Goal: Check status: Check status

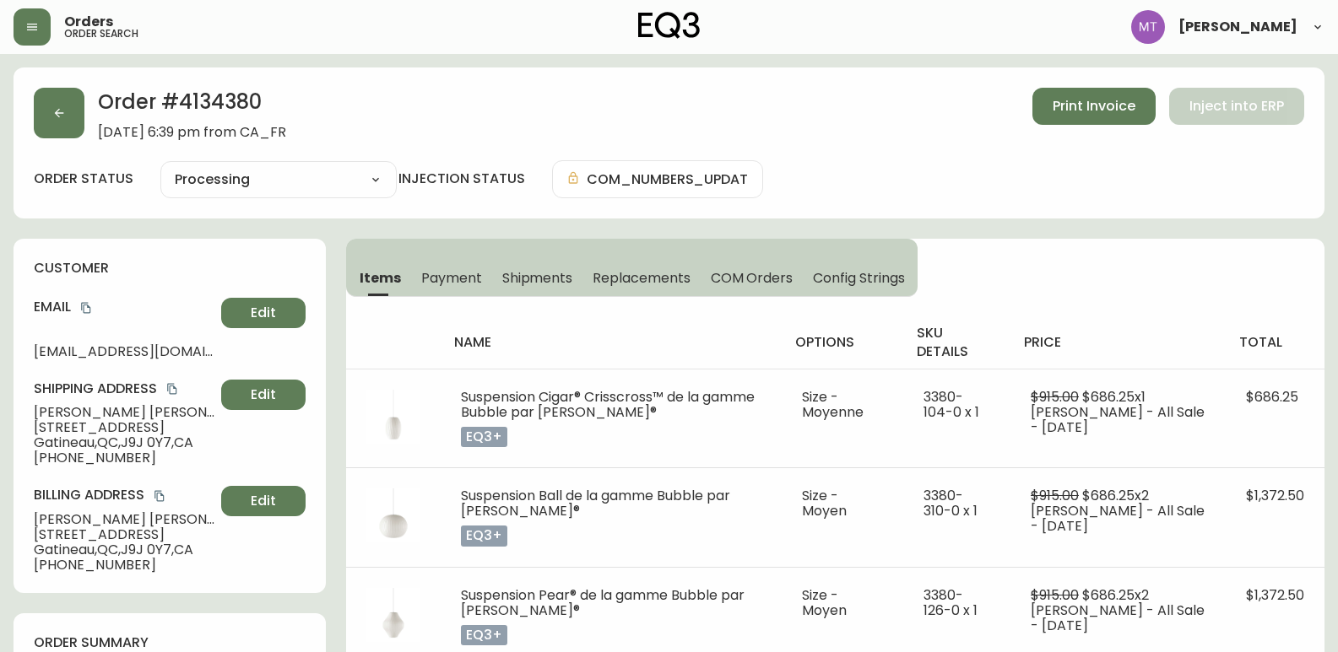
select select "PROCESSING"
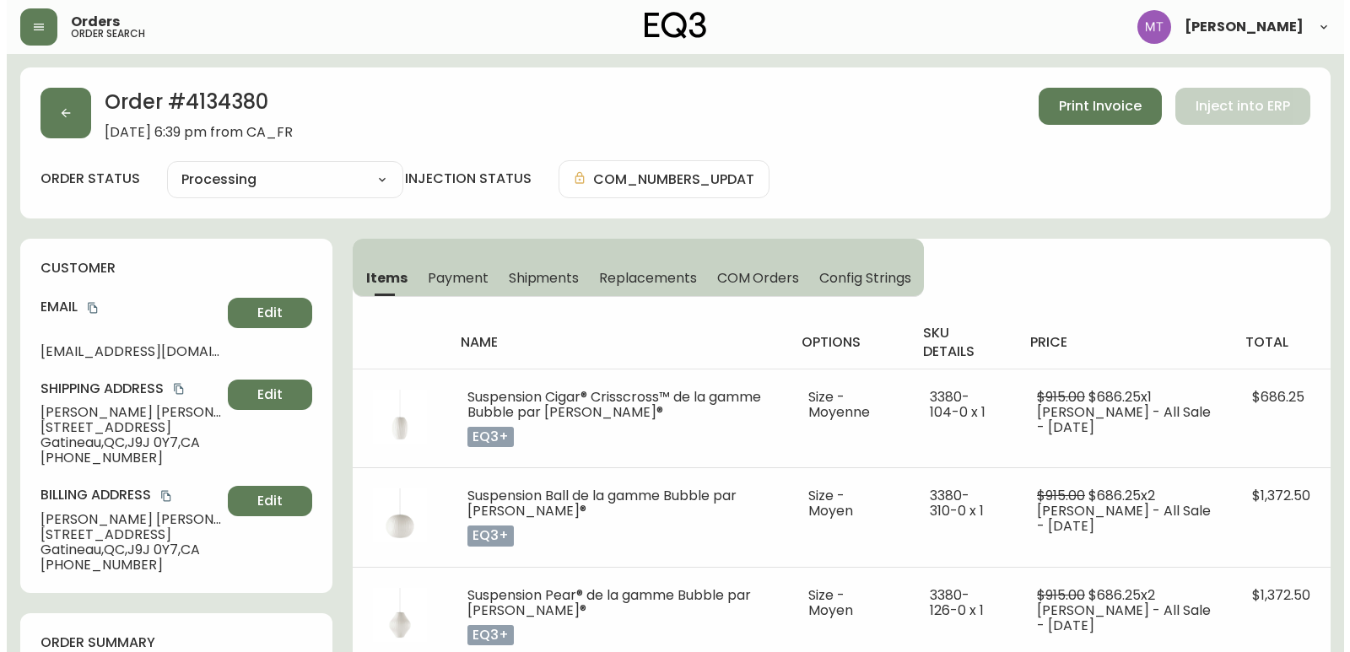
scroll to position [422, 0]
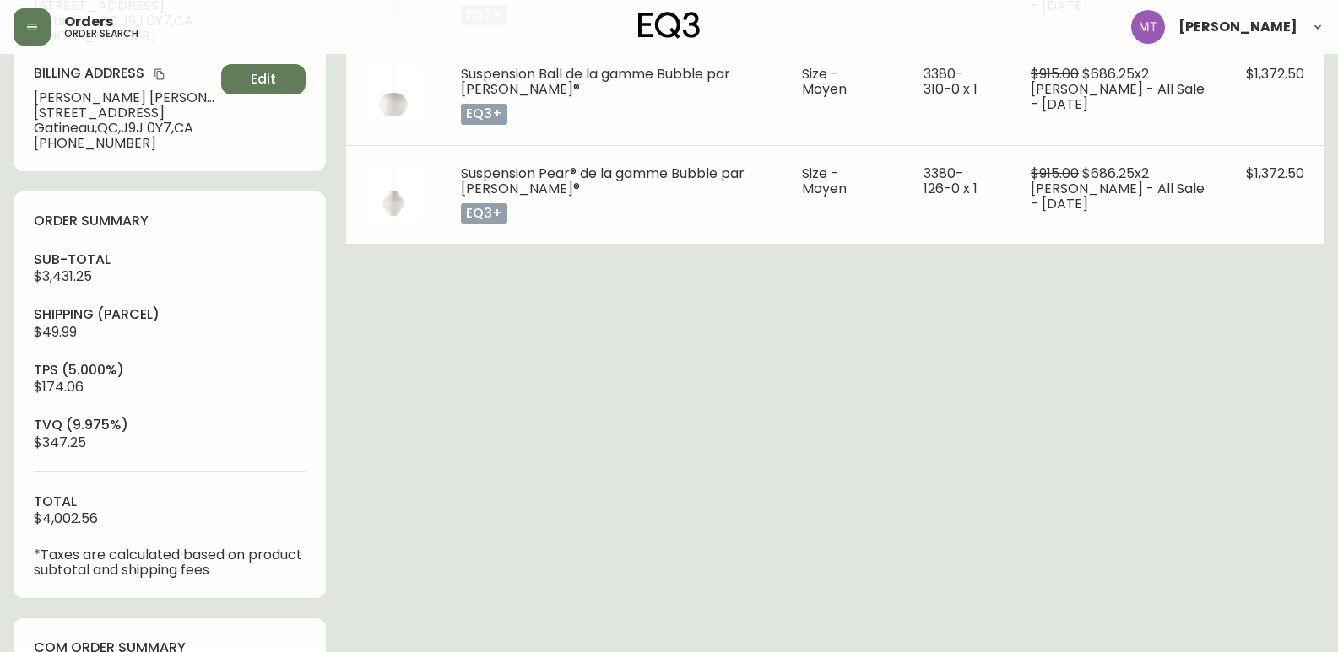
drag, startPoint x: 13, startPoint y: 374, endPoint x: 11, endPoint y: 346, distance: 27.9
click at [13, 374] on main "Order # 4134380 [DATE] 6:39 pm from CA_FR Print Invoice Inject into ERP order s…" at bounding box center [669, 421] width 1338 height 1578
click at [41, 30] on button "button" at bounding box center [32, 26] width 37 height 37
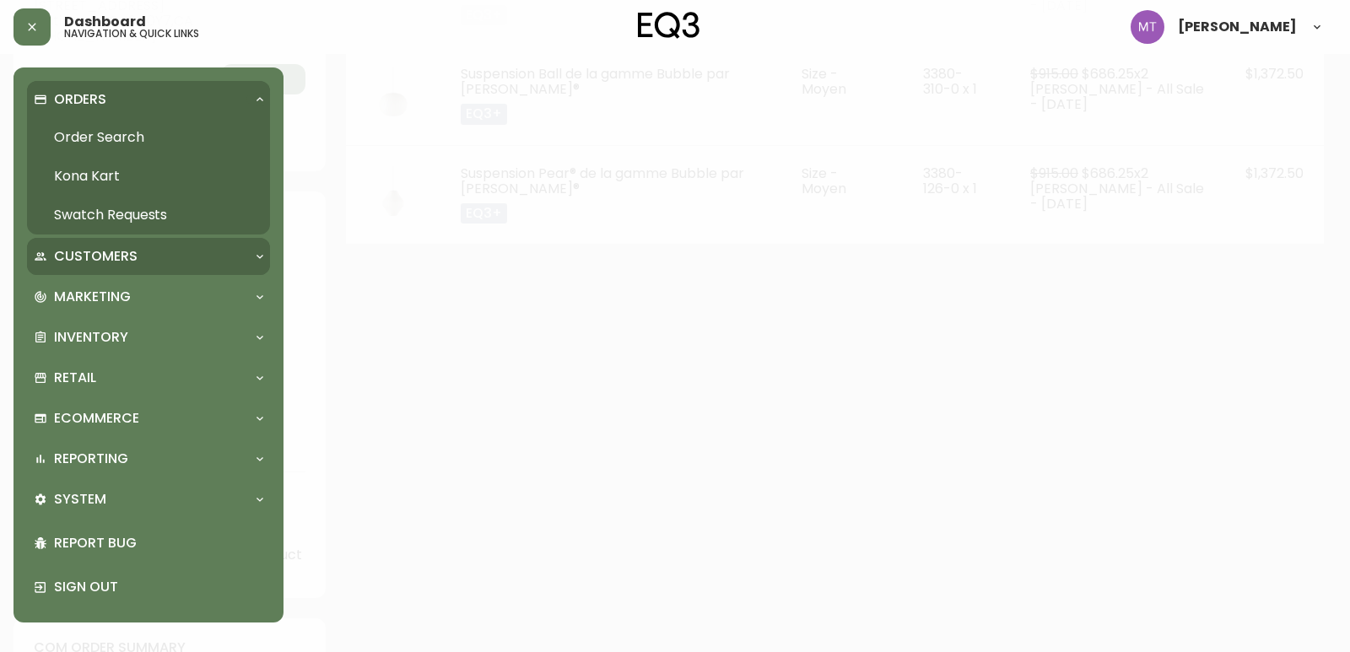
scroll to position [423, 0]
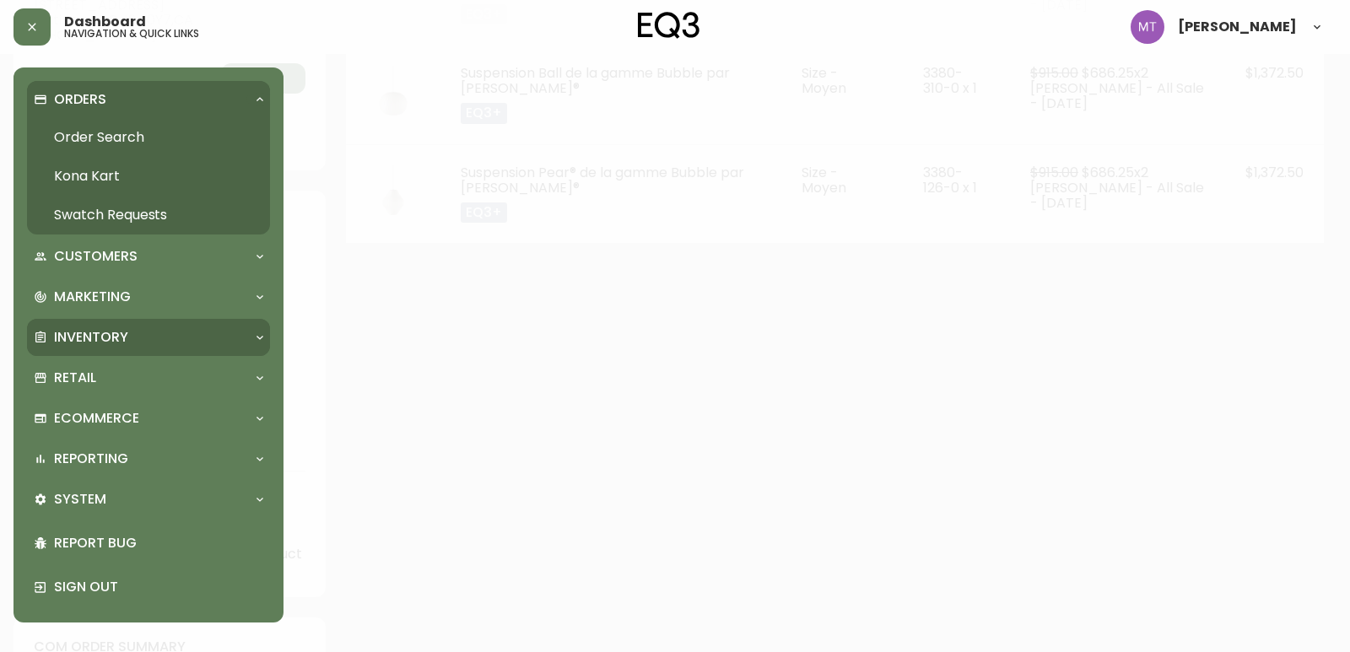
click at [75, 336] on p "Inventory" at bounding box center [91, 337] width 74 height 19
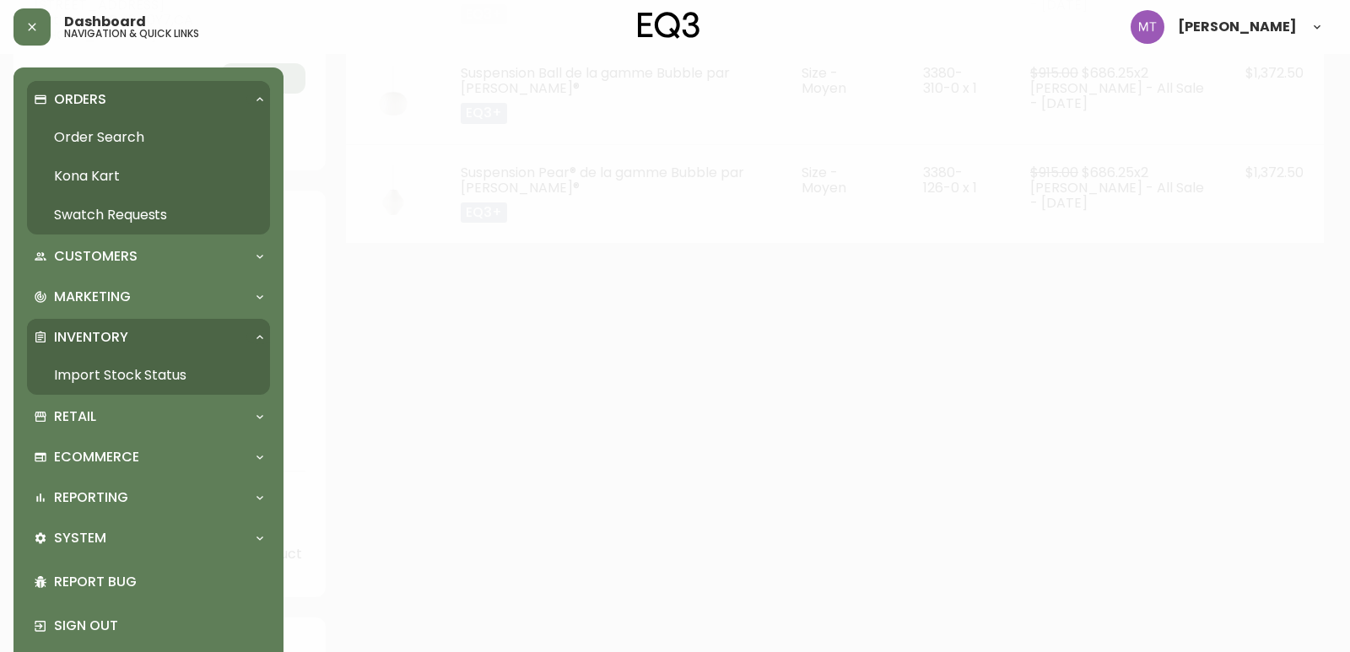
click at [85, 370] on link "Import Stock Status" at bounding box center [148, 375] width 243 height 39
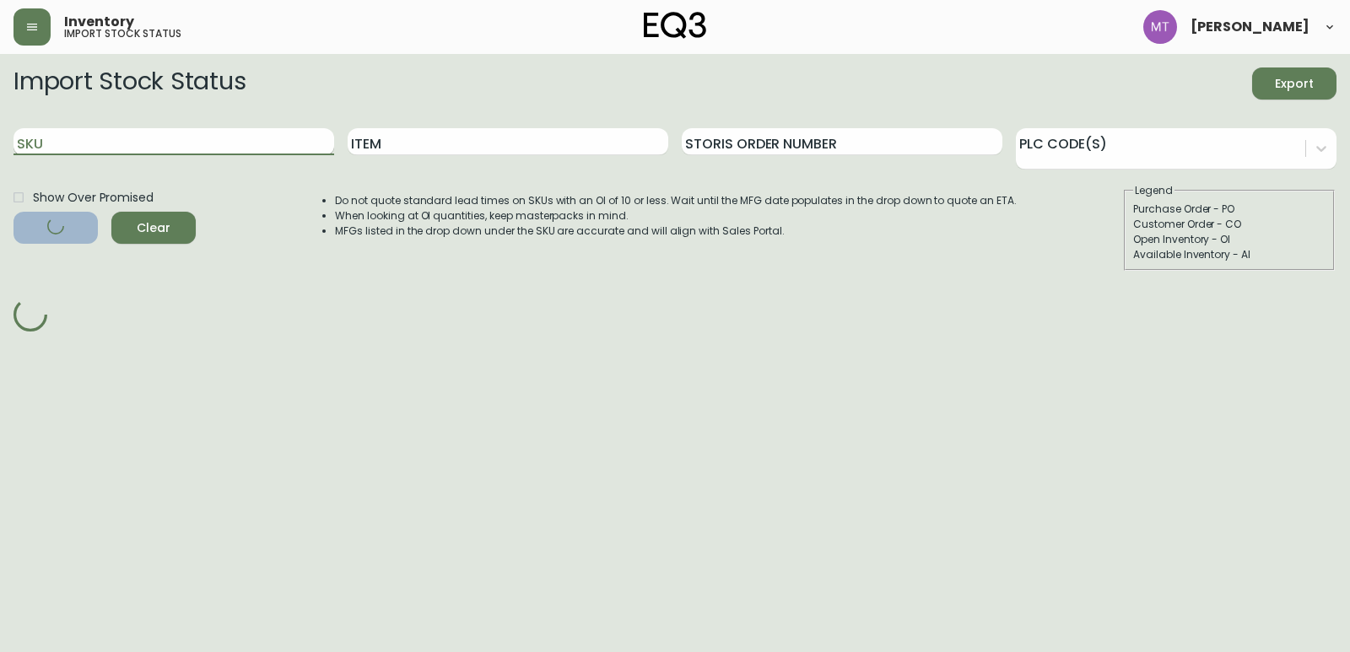
click at [105, 147] on input "SKU" at bounding box center [174, 141] width 321 height 27
paste input "[PHONE_NUMBER]"
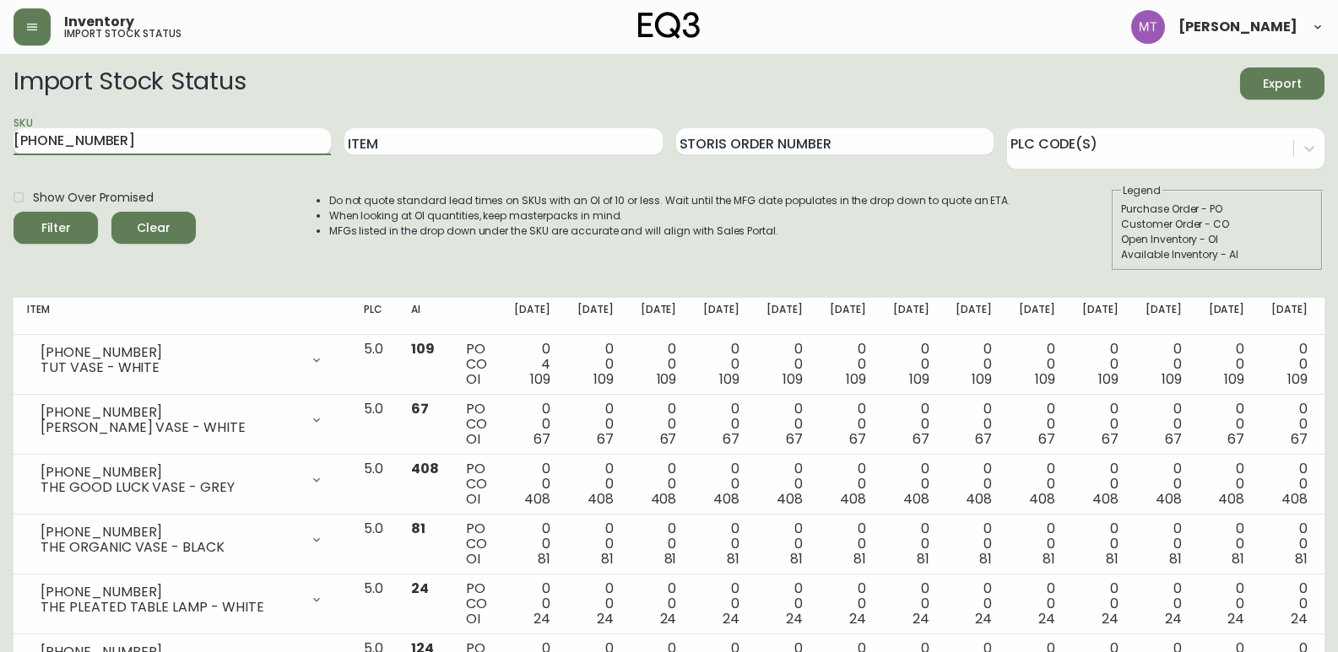
type input "[PHONE_NUMBER]"
click at [14, 212] on button "Filter" at bounding box center [56, 228] width 84 height 32
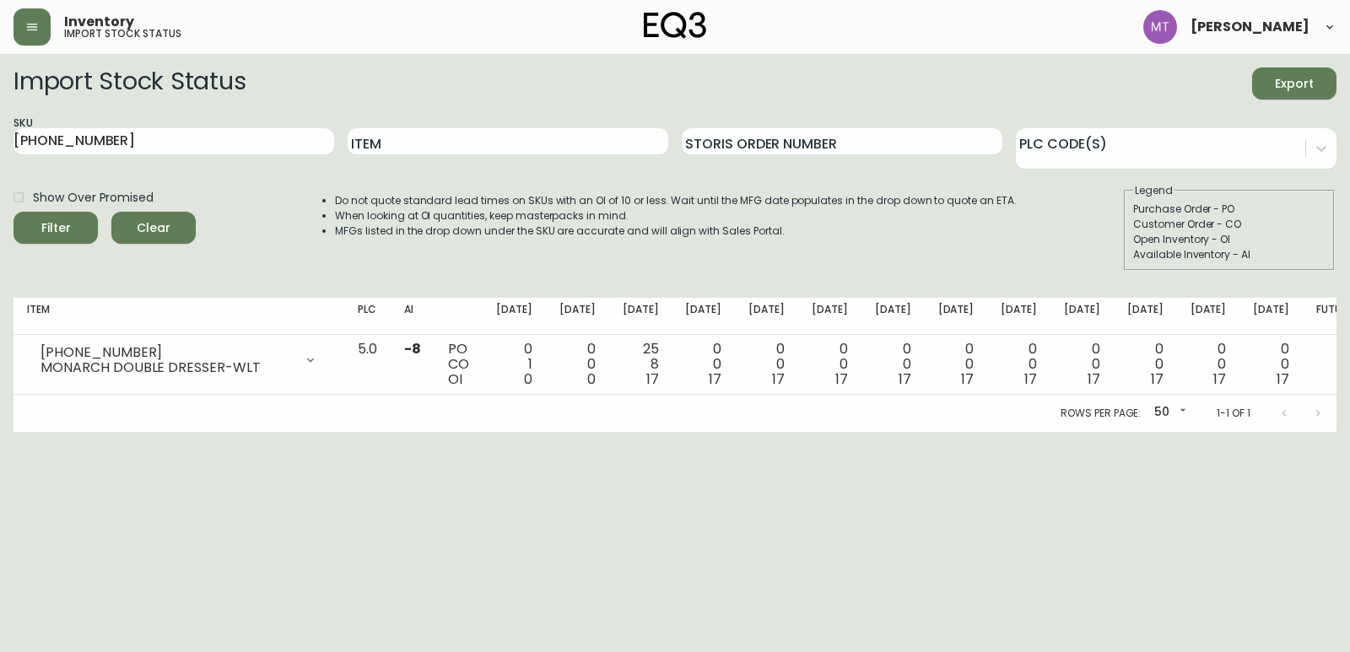
click at [46, 432] on html "Inventory import stock status [PERSON_NAME] Import Stock Status Export SKU [PHO…" at bounding box center [675, 216] width 1350 height 432
click at [95, 432] on html "Inventory import stock status [PERSON_NAME] Import Stock Status Export SKU [PHO…" at bounding box center [675, 216] width 1350 height 432
